Goal: Transaction & Acquisition: Book appointment/travel/reservation

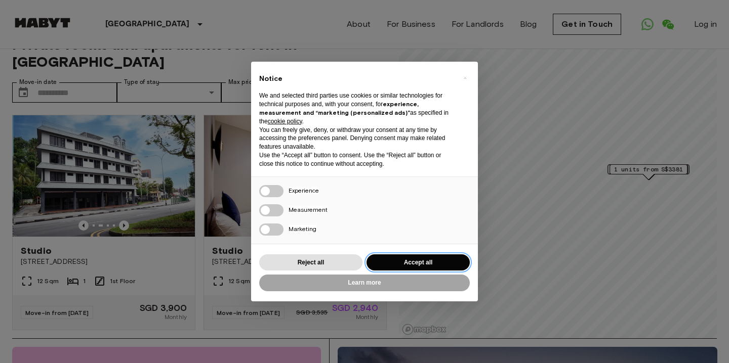
click at [402, 265] on button "Accept all" at bounding box center [417, 263] width 103 height 17
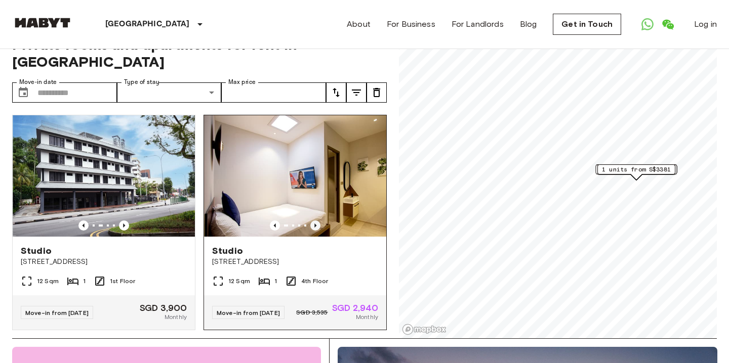
click at [319, 221] on icon "Previous image" at bounding box center [315, 226] width 10 height 10
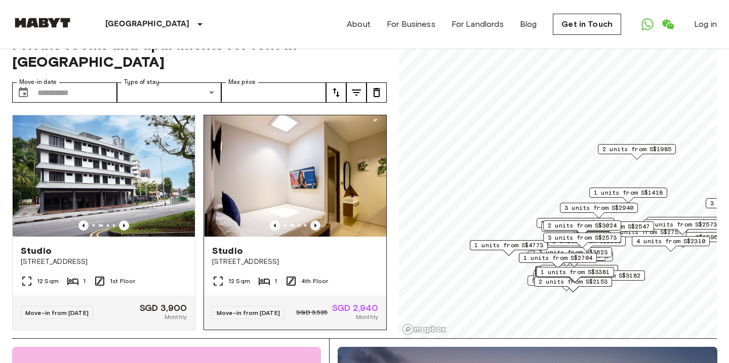
click at [319, 221] on icon "Previous image" at bounding box center [315, 226] width 10 height 10
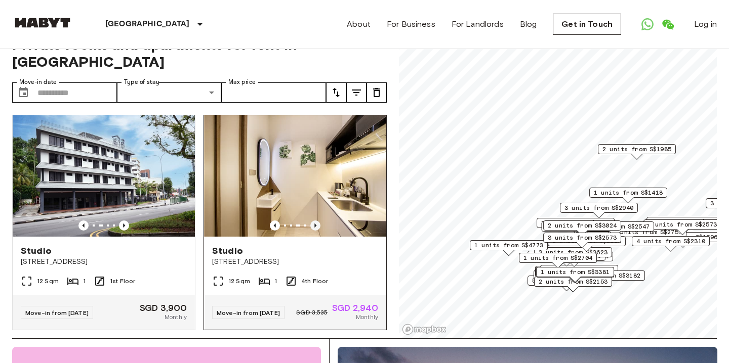
click at [319, 221] on icon "Previous image" at bounding box center [315, 226] width 10 height 10
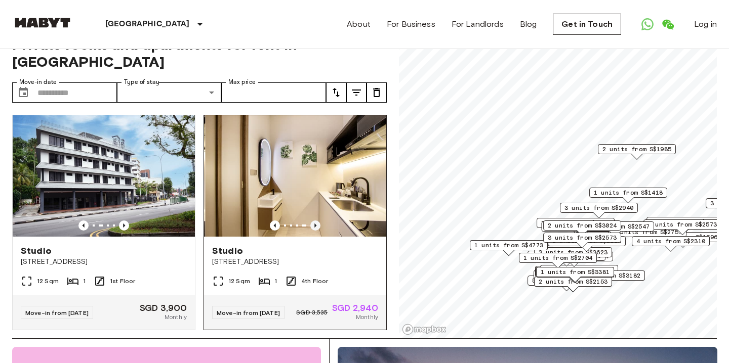
click at [319, 221] on icon "Previous image" at bounding box center [315, 226] width 10 height 10
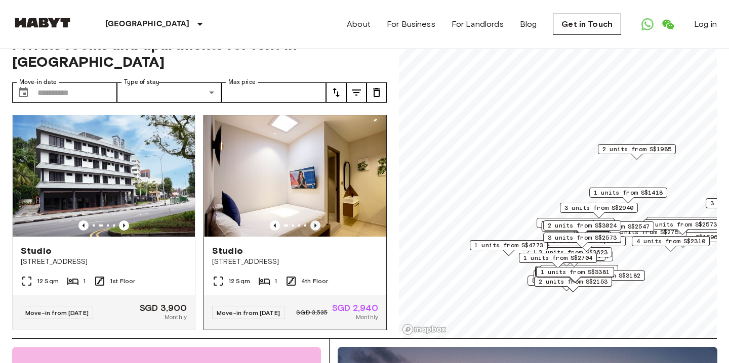
click at [319, 221] on icon "Previous image" at bounding box center [315, 226] width 10 height 10
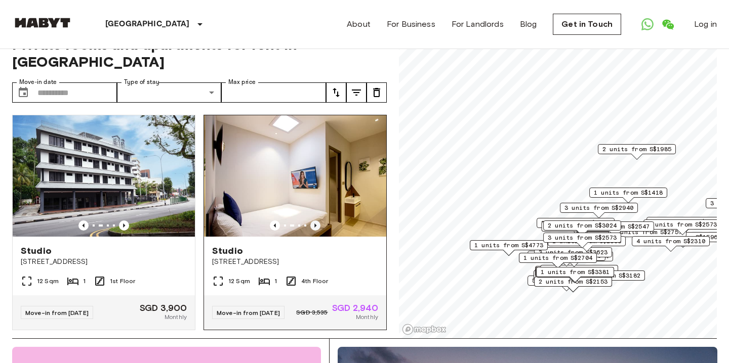
click at [319, 221] on icon "Previous image" at bounding box center [315, 226] width 10 height 10
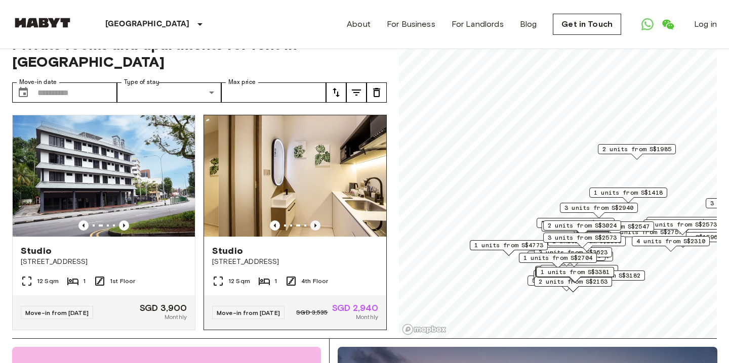
click at [319, 221] on icon "Previous image" at bounding box center [315, 226] width 10 height 10
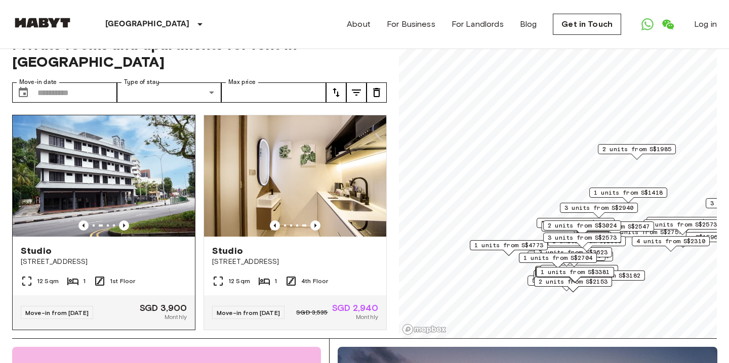
click at [117, 221] on div at bounding box center [104, 226] width 182 height 10
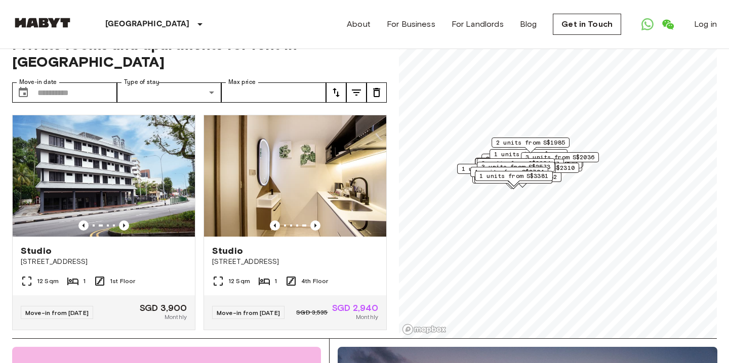
scroll to position [65, 0]
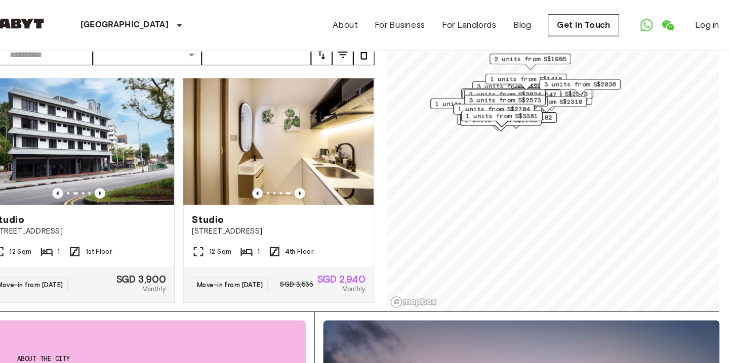
scroll to position [61, 0]
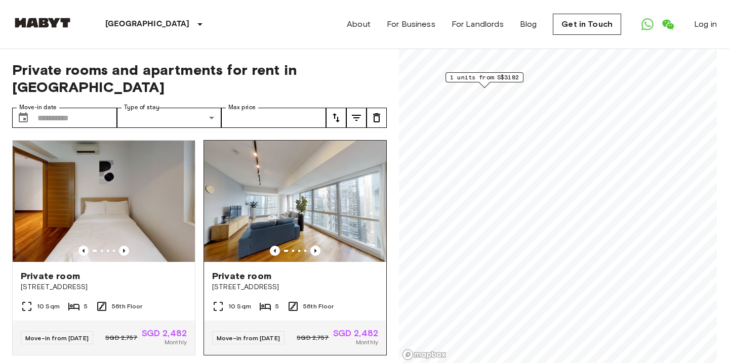
scroll to position [23, 0]
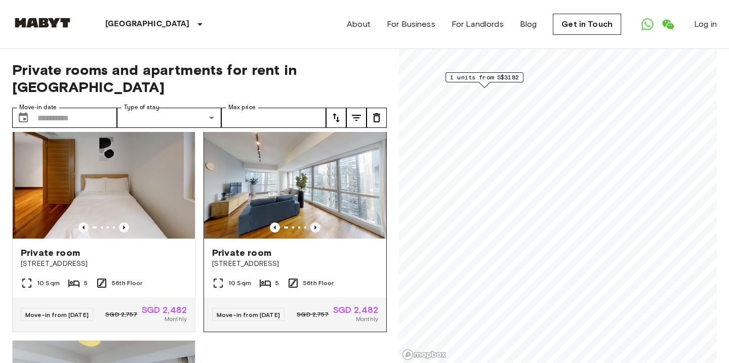
click at [315, 226] on icon "Previous image" at bounding box center [315, 228] width 2 height 4
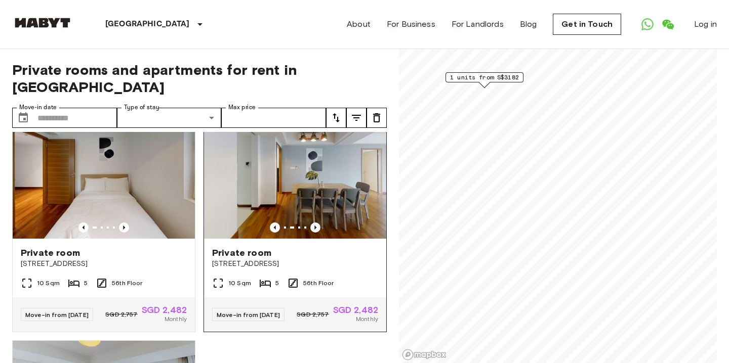
click at [315, 226] on icon "Previous image" at bounding box center [315, 228] width 2 height 4
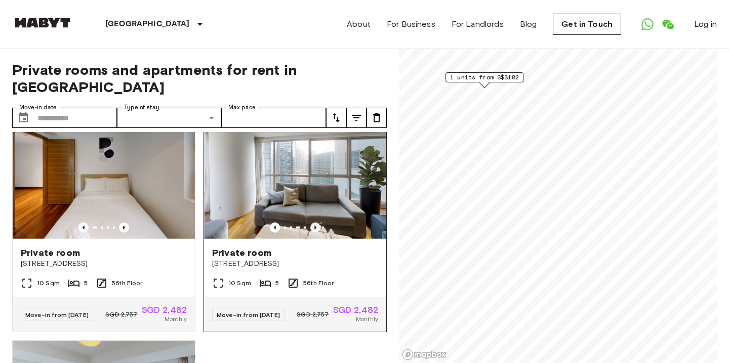
click at [315, 226] on icon "Previous image" at bounding box center [315, 228] width 2 height 4
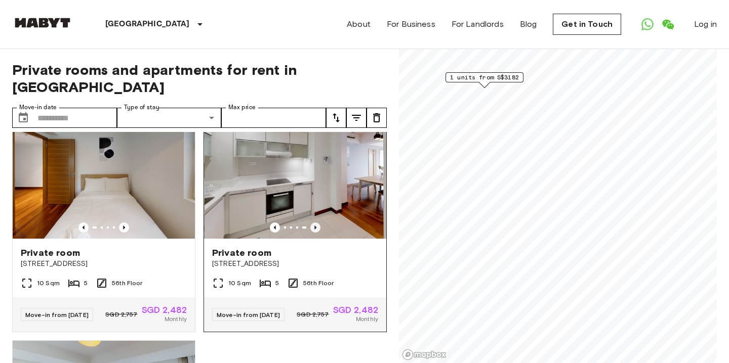
click at [315, 226] on icon "Previous image" at bounding box center [315, 228] width 2 height 4
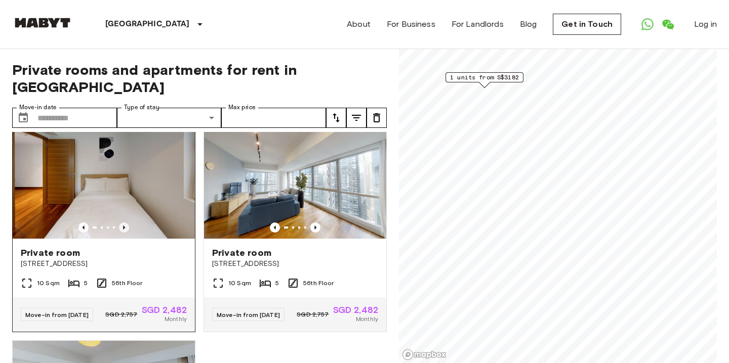
click at [126, 223] on icon "Previous image" at bounding box center [124, 228] width 10 height 10
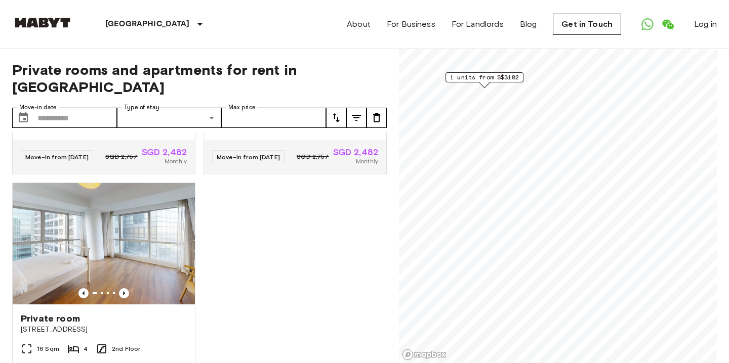
scroll to position [185, 0]
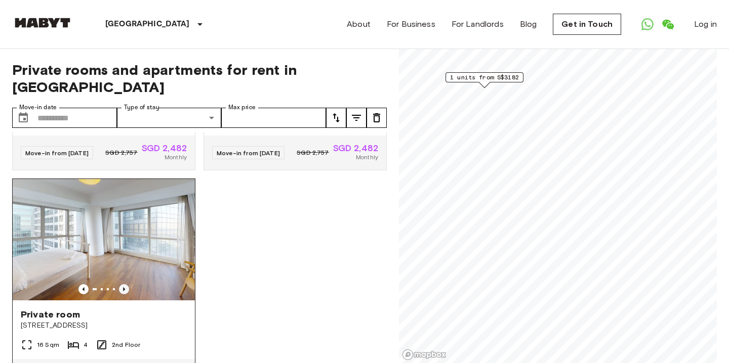
click at [127, 284] on icon "Previous image" at bounding box center [124, 289] width 10 height 10
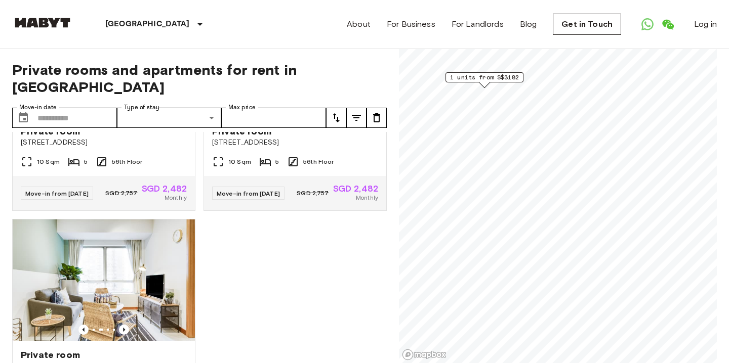
scroll to position [0, 0]
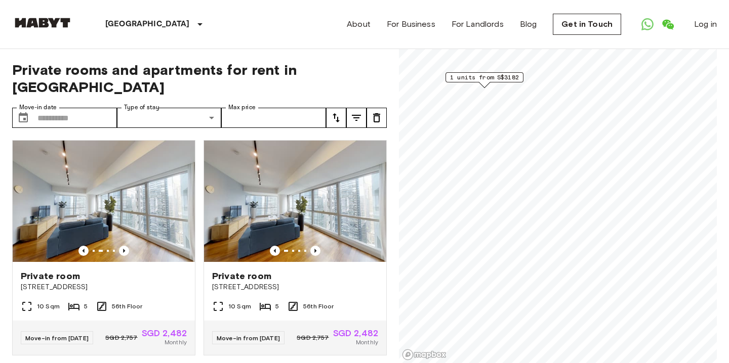
click at [335, 112] on icon "tune" at bounding box center [336, 118] width 12 height 12
click at [349, 137] on li "Lowest price" at bounding box center [376, 138] width 101 height 18
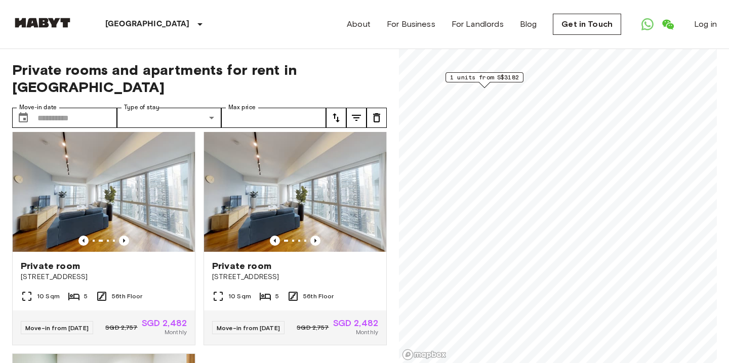
scroll to position [9, 0]
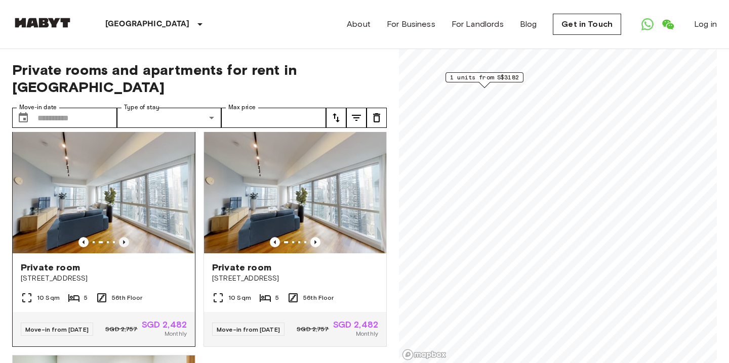
click at [124, 237] on icon "Previous image" at bounding box center [124, 242] width 10 height 10
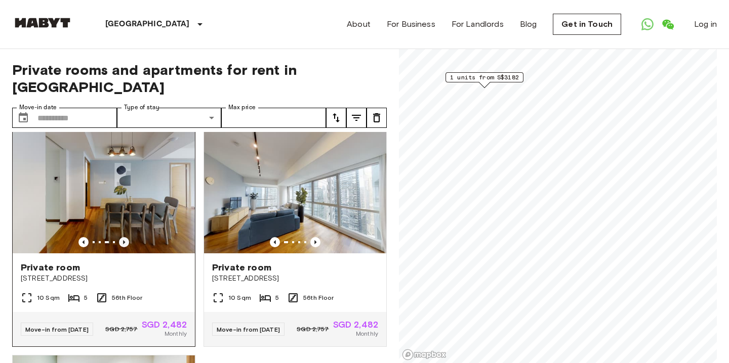
click at [124, 237] on icon "Previous image" at bounding box center [124, 242] width 10 height 10
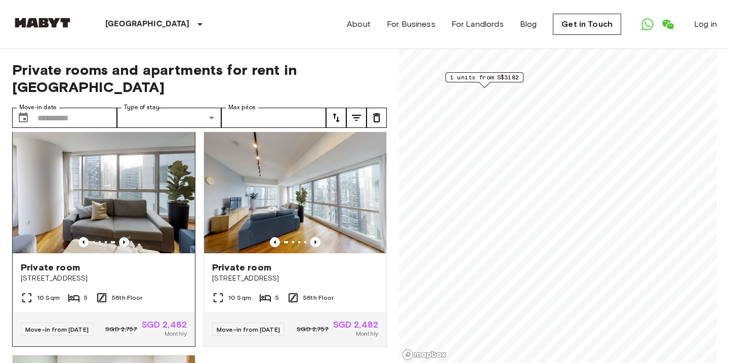
click at [124, 237] on icon "Previous image" at bounding box center [124, 242] width 10 height 10
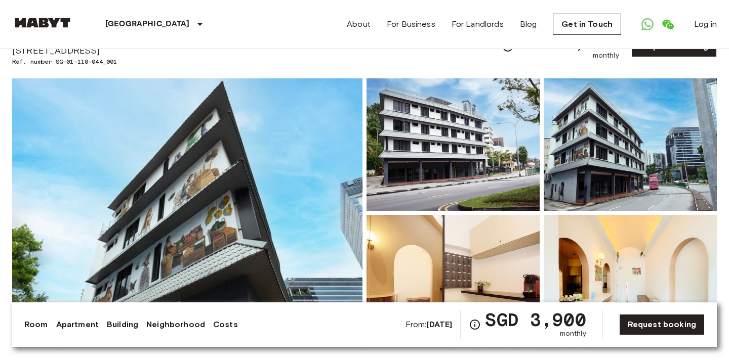
scroll to position [51, 0]
